Goal: Task Accomplishment & Management: Manage account settings

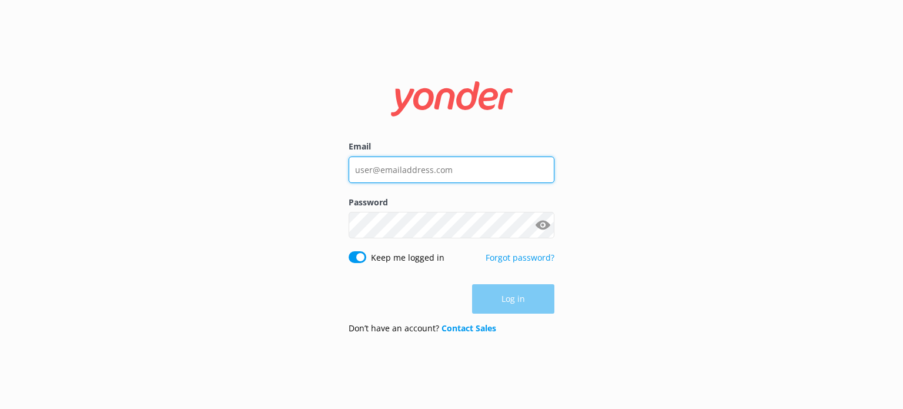
type input "[EMAIL_ADDRESS][DOMAIN_NAME]"
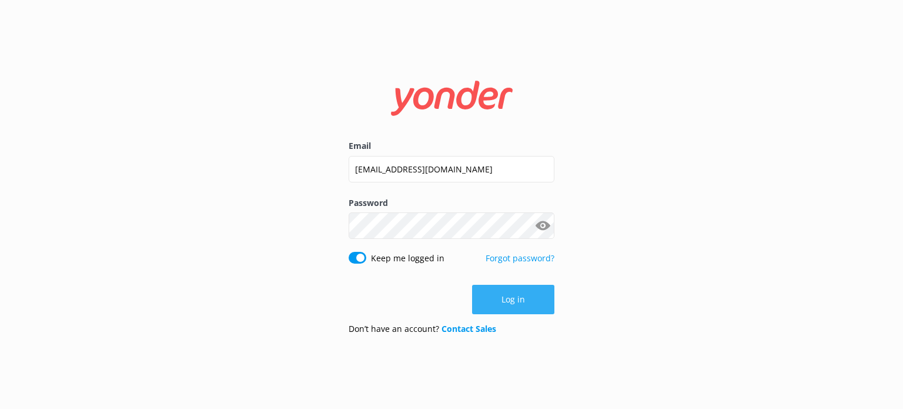
click at [511, 295] on button "Log in" at bounding box center [513, 299] width 82 height 29
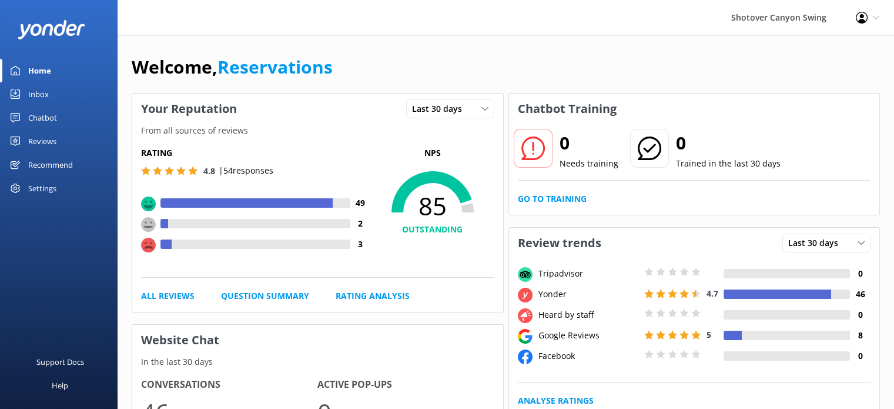
click at [42, 138] on div "Reviews" at bounding box center [42, 141] width 28 height 24
